Goal: Transaction & Acquisition: Obtain resource

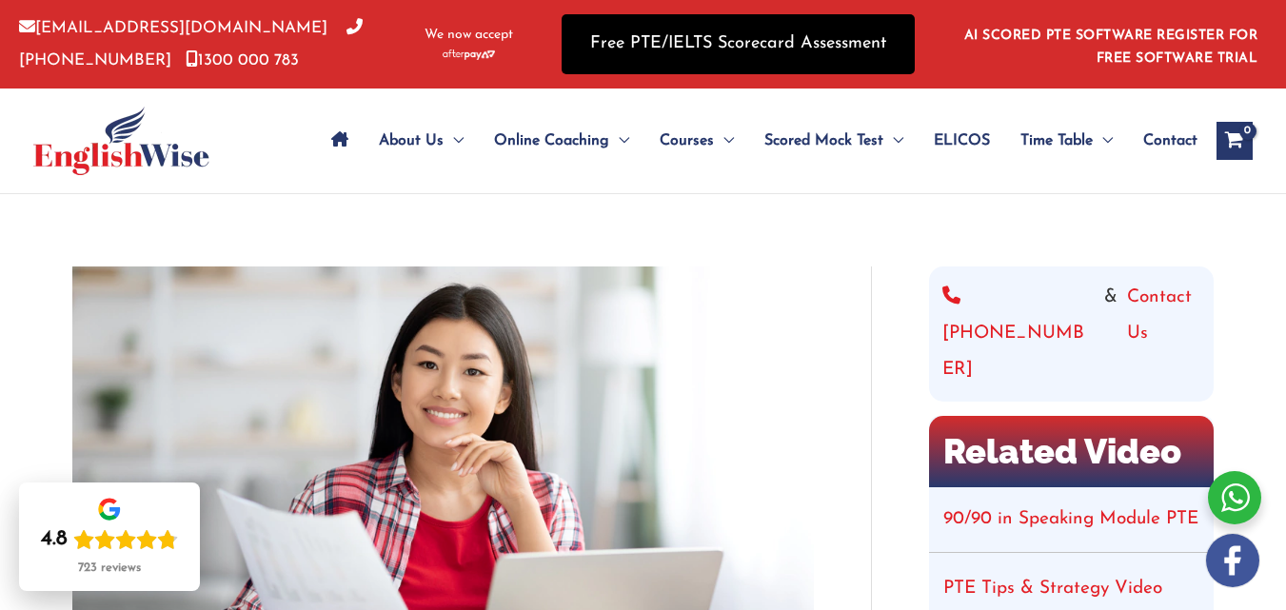
click at [601, 50] on link "Free PTE/IELTS Scorecard Assessment" at bounding box center [737, 44] width 353 height 60
